Goal: Task Accomplishment & Management: Use online tool/utility

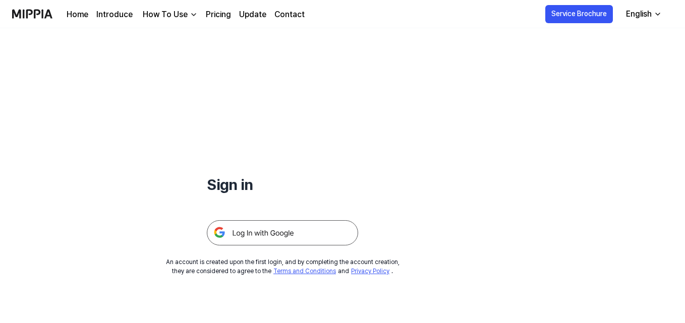
click at [264, 233] on img at bounding box center [282, 232] width 151 height 25
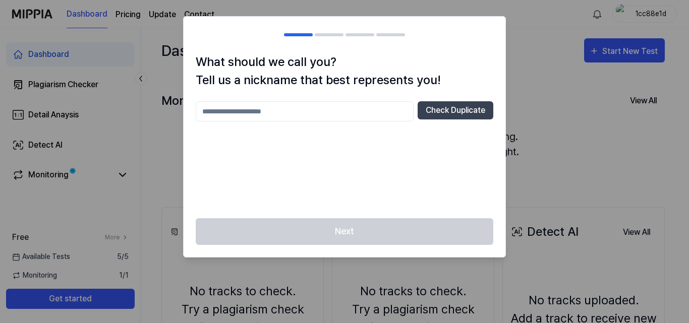
click at [363, 116] on input "text" at bounding box center [305, 111] width 218 height 20
type input "**"
click at [428, 112] on button "Check Duplicate" at bounding box center [456, 110] width 76 height 18
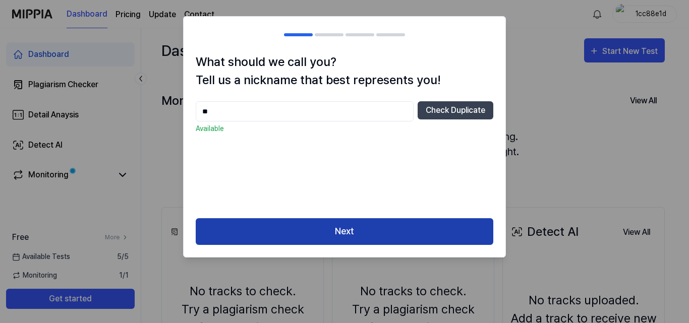
click at [398, 232] on button "Next" at bounding box center [345, 231] width 298 height 27
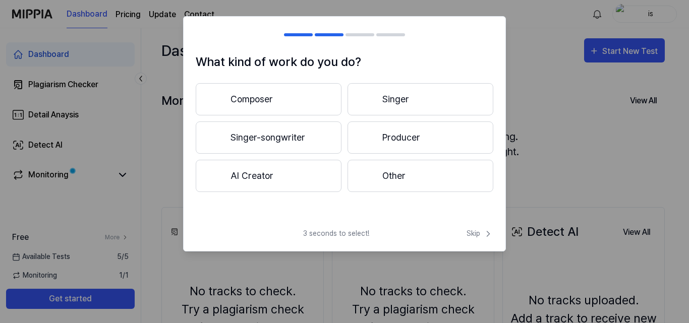
click at [316, 171] on button "AI Creator" at bounding box center [269, 176] width 146 height 32
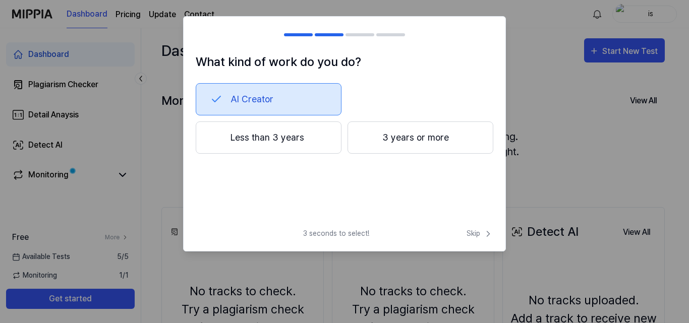
click at [285, 142] on button "Less than 3 years" at bounding box center [269, 138] width 146 height 32
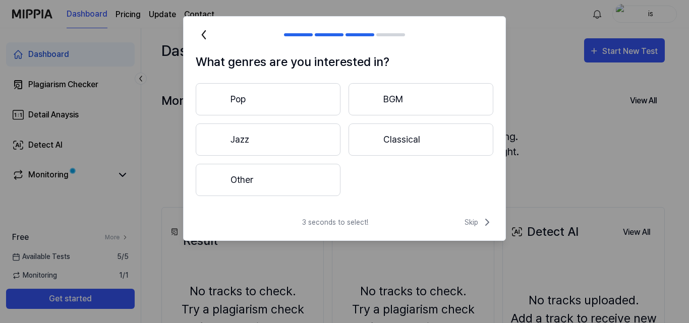
click at [394, 141] on button "Classical" at bounding box center [421, 140] width 145 height 32
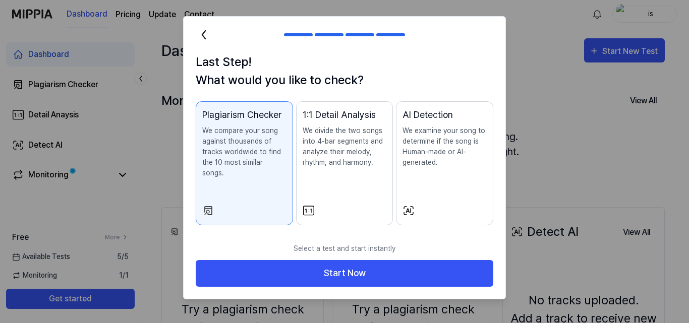
click at [418, 186] on div "AI Detection We examine your song to determine if the song is Human-made or AI-…" at bounding box center [445, 148] width 84 height 80
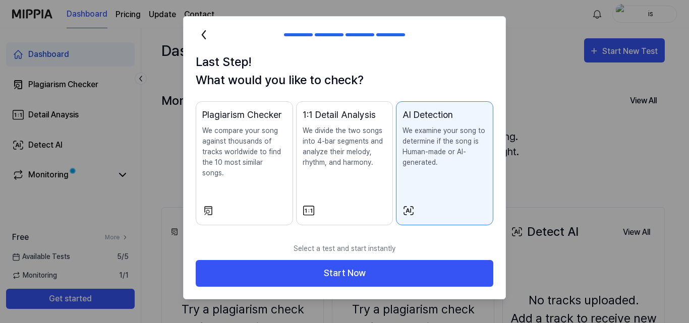
click at [267, 179] on div "Plagiarism Checker We compare your song against thousands of tracks worldwide t…" at bounding box center [244, 153] width 84 height 91
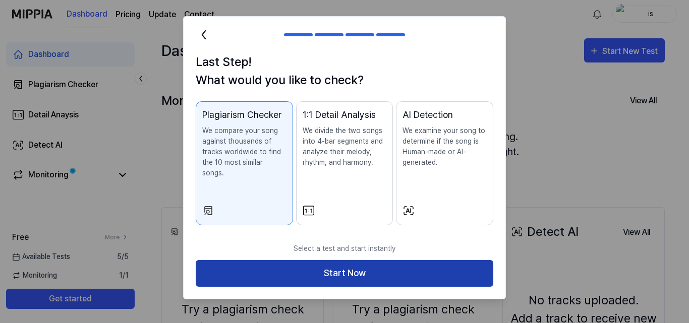
click at [337, 261] on button "Start Now" at bounding box center [345, 273] width 298 height 27
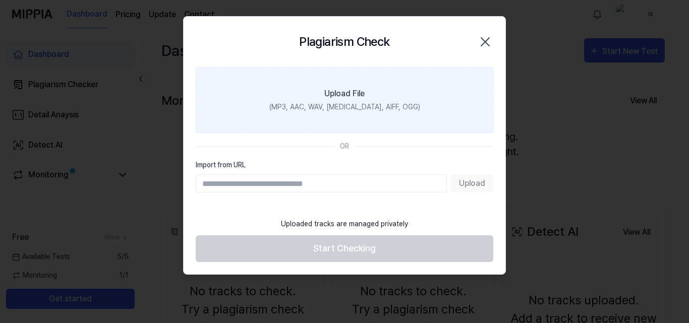
click at [331, 117] on label "Upload File (MP3, AAC, WAV, [MEDICAL_DATA], AIFF, OGG)" at bounding box center [345, 100] width 298 height 66
click at [0, 0] on input "Upload File (MP3, AAC, WAV, [MEDICAL_DATA], AIFF, OGG)" at bounding box center [0, 0] width 0 height 0
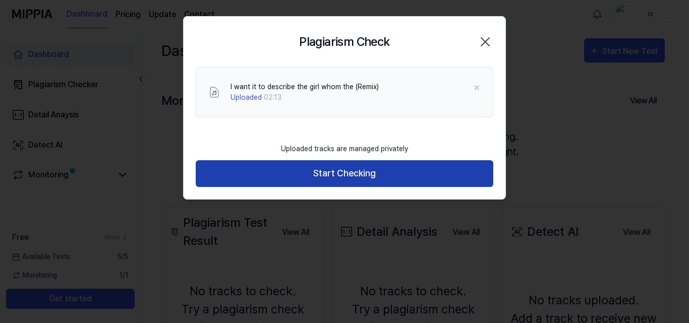
click at [347, 173] on button "Start Checking" at bounding box center [345, 173] width 298 height 27
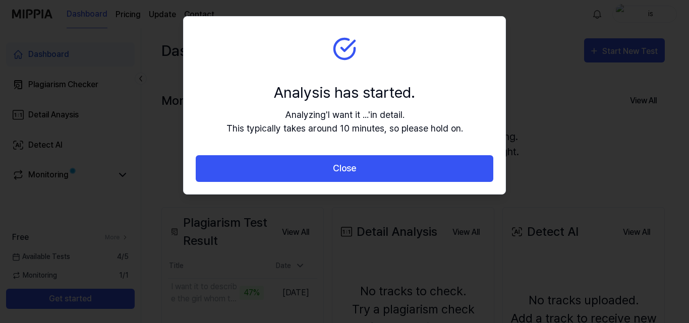
click at [349, 107] on div "Analysis has started. Analyzing ' I want it ... ' in detail. This typically tak…" at bounding box center [345, 108] width 237 height 54
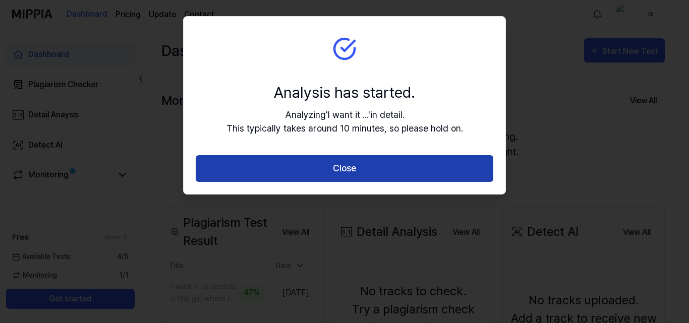
click at [336, 168] on button "Close" at bounding box center [345, 168] width 298 height 27
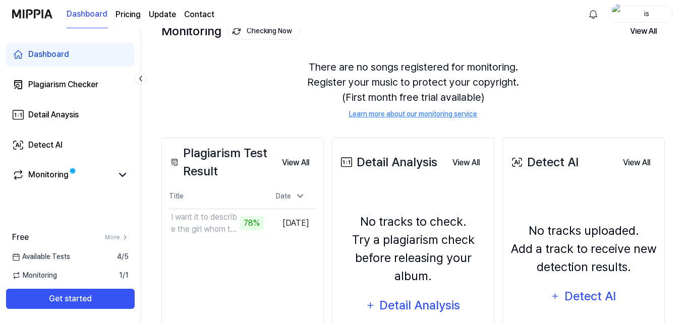
scroll to position [77, 0]
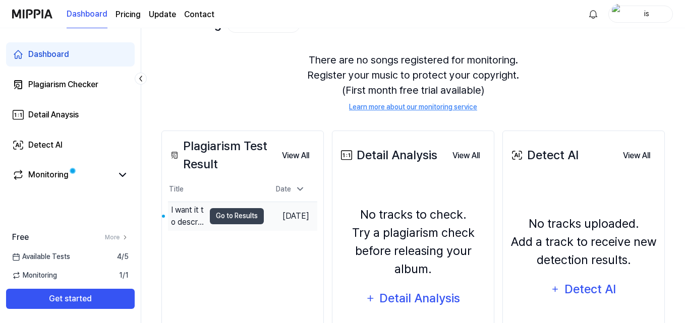
click at [279, 224] on td "[DATE]" at bounding box center [290, 216] width 53 height 29
click at [243, 218] on button "Go to Results" at bounding box center [237, 216] width 54 height 16
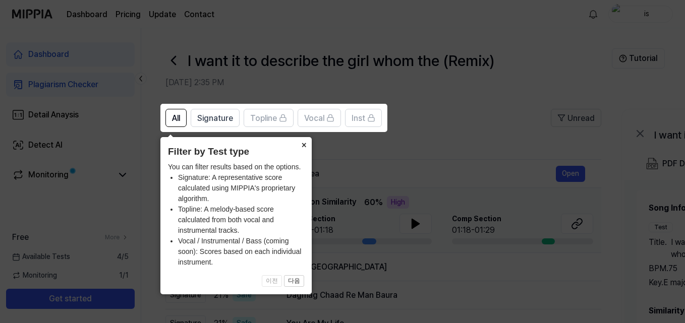
click at [301, 147] on button "×" at bounding box center [304, 144] width 16 height 14
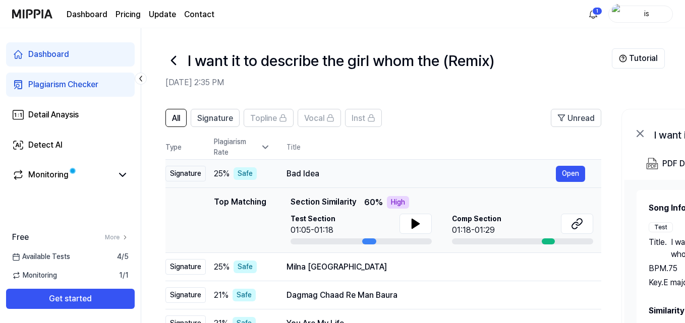
click at [331, 175] on div "Bad Idea" at bounding box center [421, 174] width 269 height 12
click at [422, 223] on button at bounding box center [416, 224] width 32 height 20
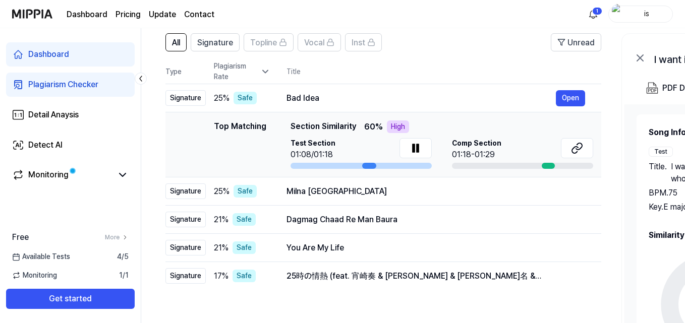
scroll to position [75, 0]
click at [575, 154] on icon at bounding box center [577, 149] width 12 height 12
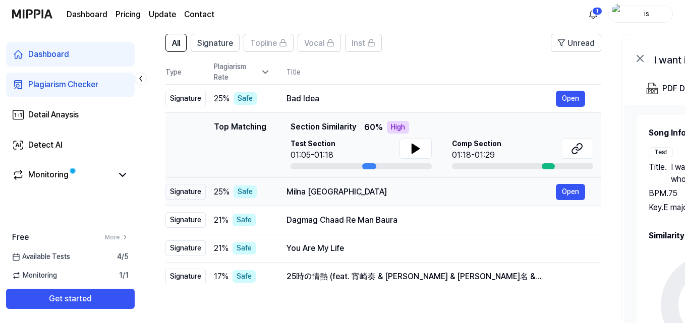
click at [424, 185] on div "Milna [GEOGRAPHIC_DATA] Open" at bounding box center [436, 192] width 299 height 16
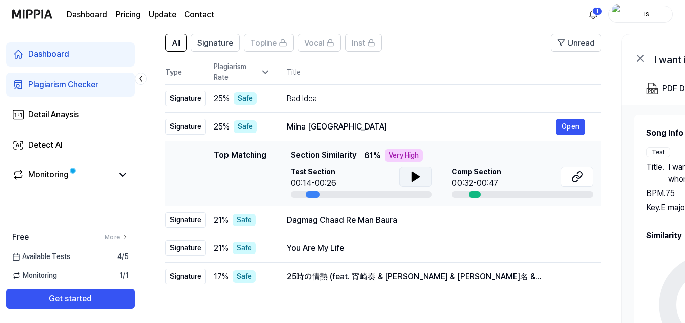
click at [419, 182] on icon at bounding box center [416, 177] width 12 height 12
click at [422, 174] on button at bounding box center [416, 177] width 32 height 20
click at [559, 122] on button "Open" at bounding box center [570, 127] width 29 height 16
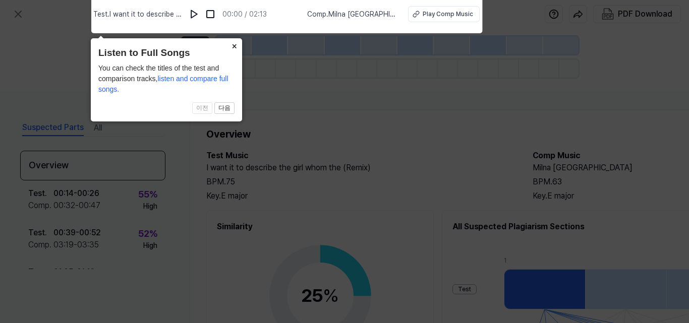
click at [235, 47] on button "×" at bounding box center [234, 45] width 16 height 14
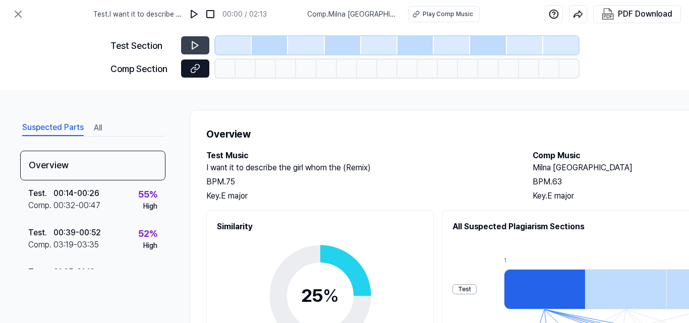
click at [190, 68] on button at bounding box center [195, 69] width 28 height 18
click at [16, 14] on icon at bounding box center [18, 14] width 12 height 12
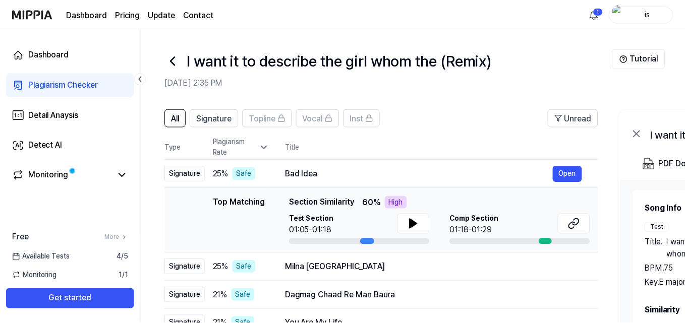
scroll to position [75, 0]
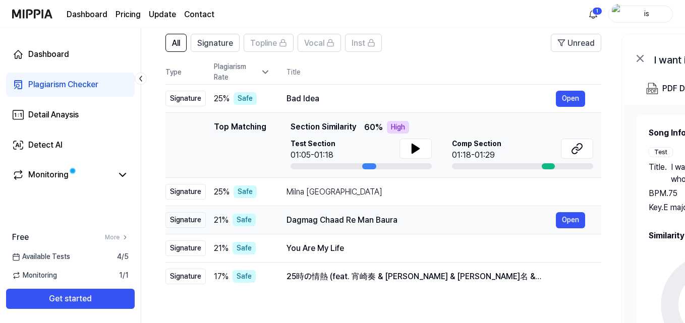
click at [317, 225] on div "Dagmag Chaad Re Man Baura" at bounding box center [421, 220] width 269 height 12
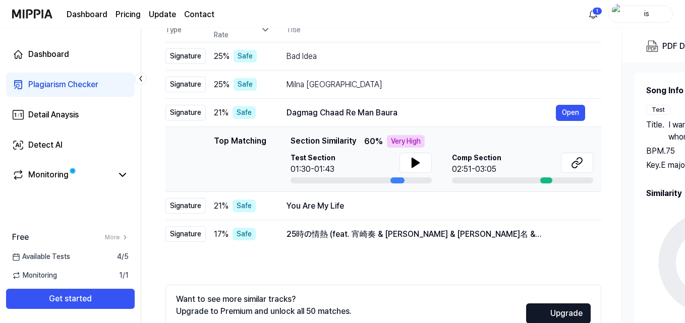
scroll to position [127, 0]
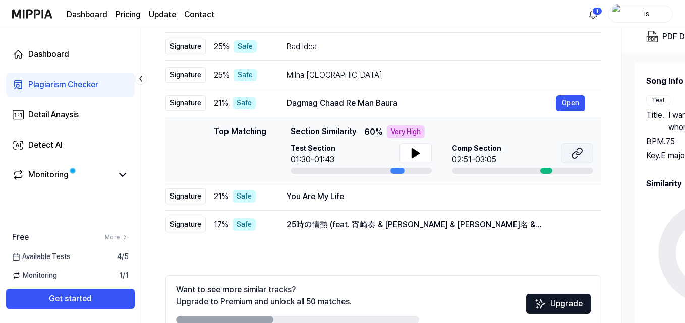
click at [581, 152] on icon at bounding box center [577, 153] width 12 height 12
drag, startPoint x: 679, startPoint y: 131, endPoint x: 689, endPoint y: 137, distance: 11.3
click at [685, 137] on html "Dashboard Pricing Update Contact 1 is Dashboard Plagiarism Checker Detail Anays…" at bounding box center [342, 34] width 685 height 323
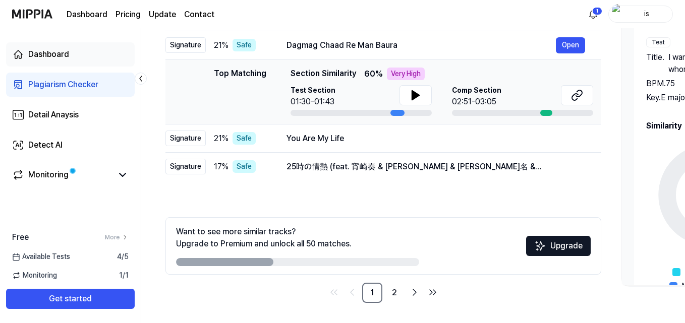
click at [98, 48] on link "Dashboard" at bounding box center [70, 54] width 129 height 24
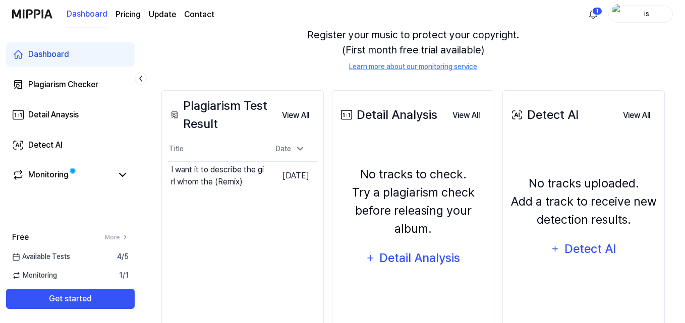
scroll to position [146, 0]
